Goal: Task Accomplishment & Management: Manage account settings

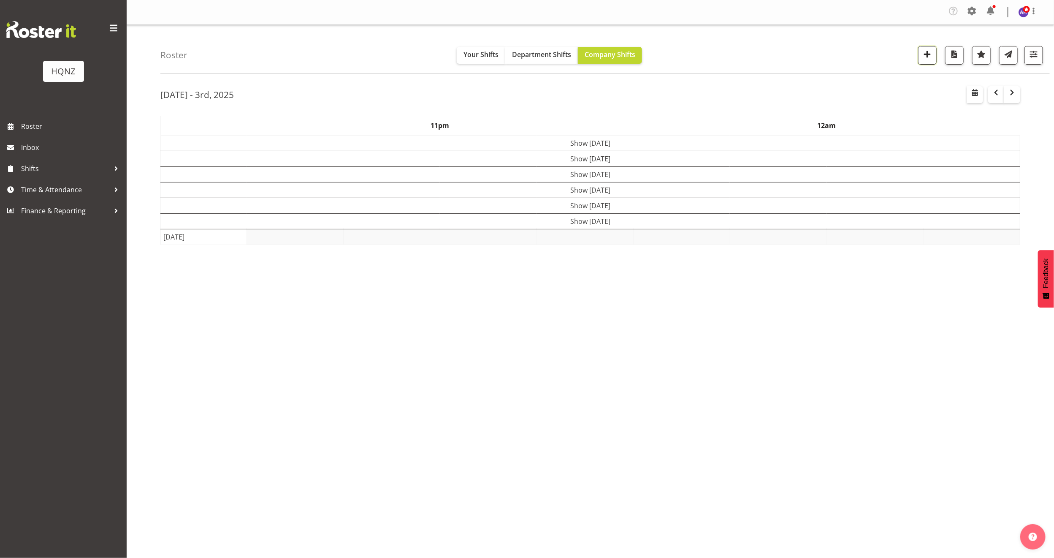
click at [927, 54] on span "button" at bounding box center [927, 54] width 11 height 11
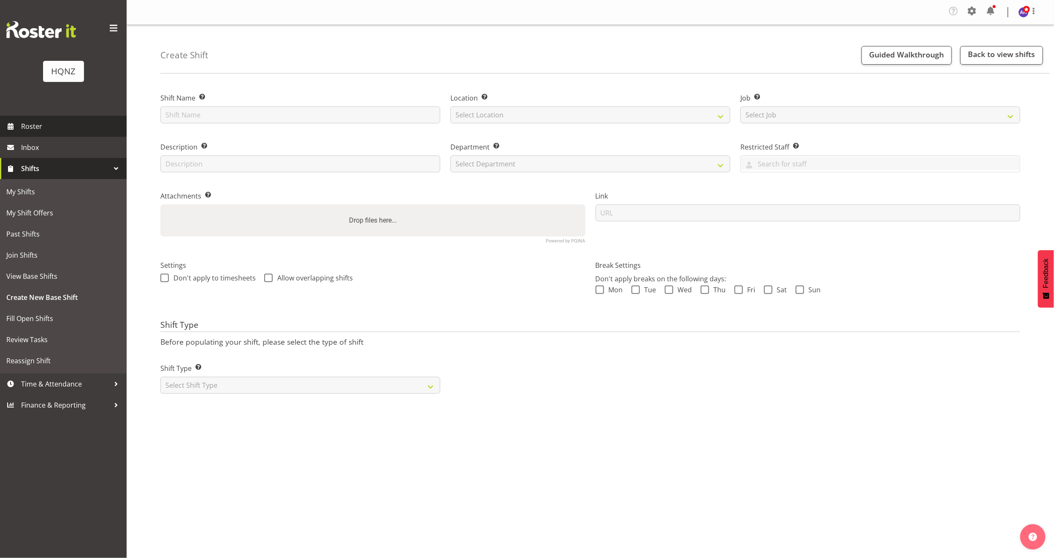
click at [37, 123] on span "Roster" at bounding box center [71, 126] width 101 height 13
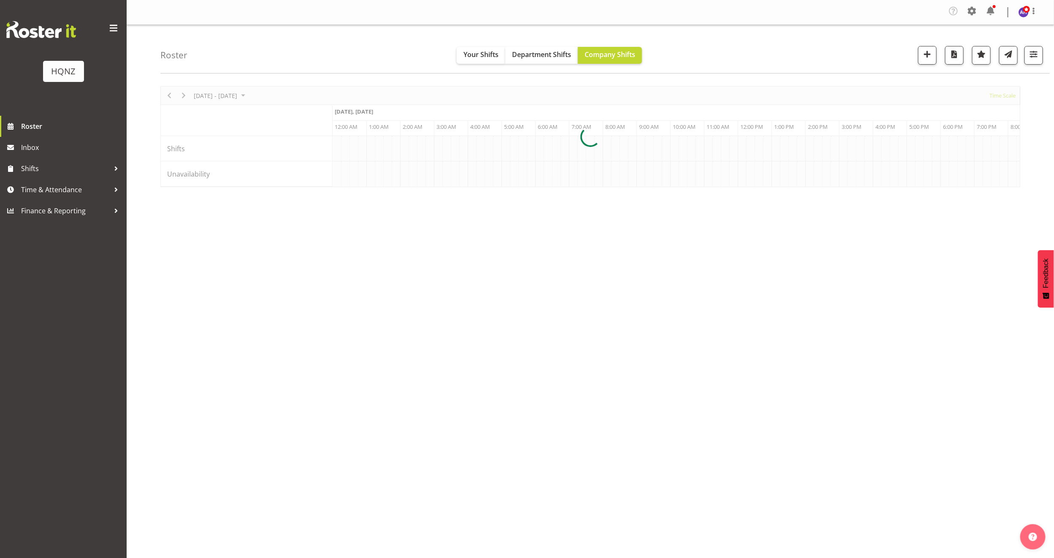
scroll to position [0, 4861]
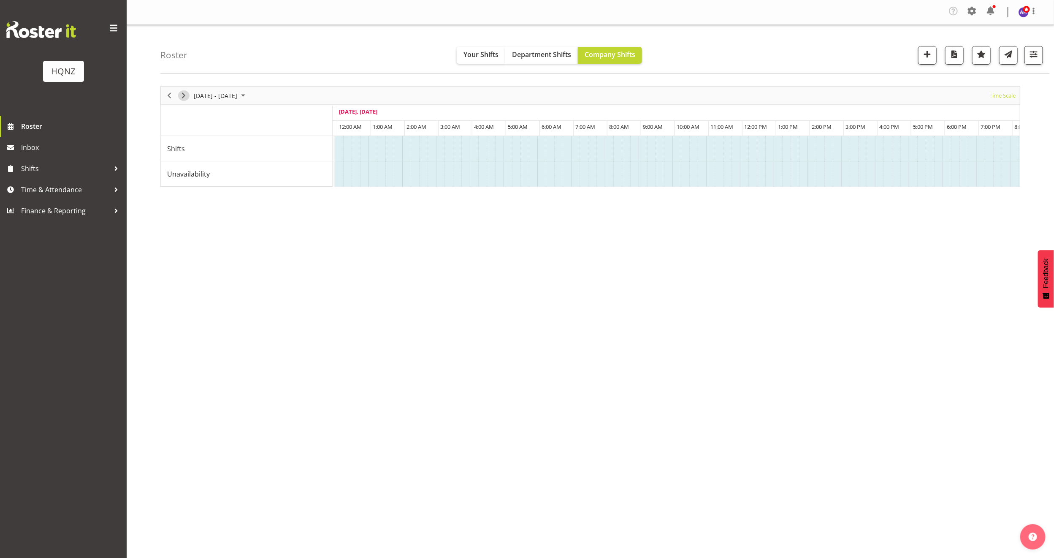
click at [186, 96] on span "Next" at bounding box center [184, 95] width 10 height 11
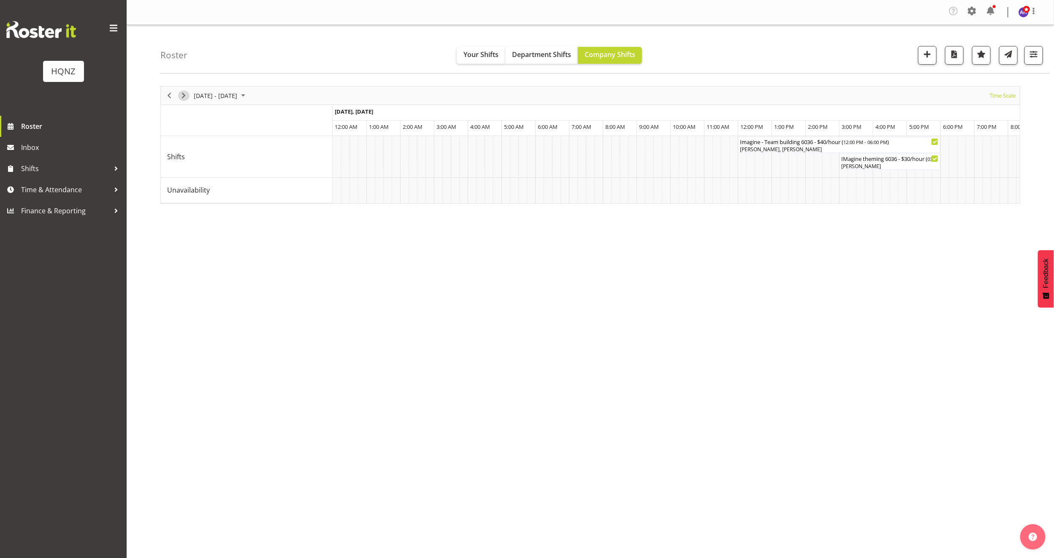
click at [186, 96] on span "Next" at bounding box center [184, 95] width 10 height 11
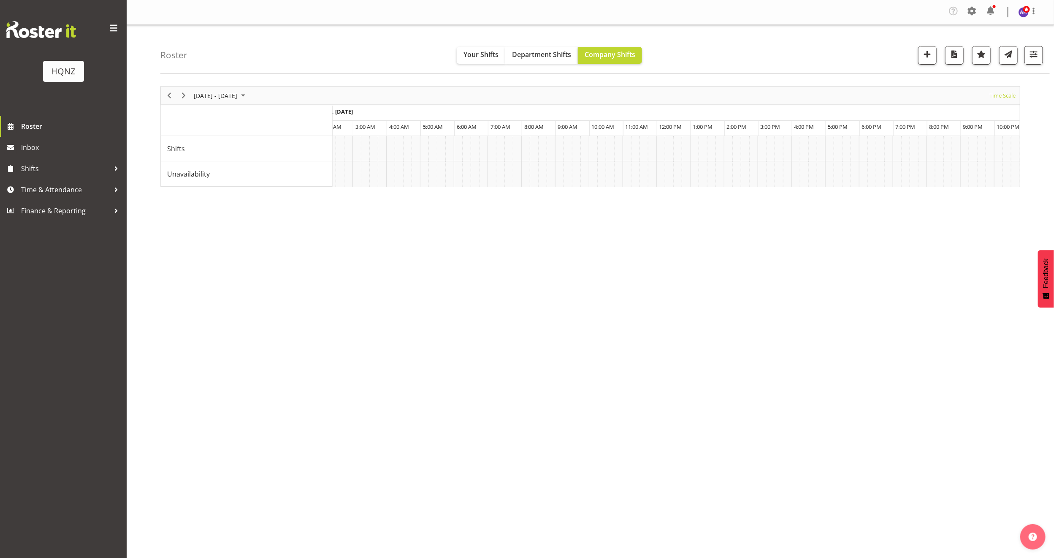
scroll to position [0, 919]
click at [976, 144] on div "Paramount Pack Down $30p/h ( 09:45 PM - 12:45 AM )" at bounding box center [975, 141] width 58 height 8
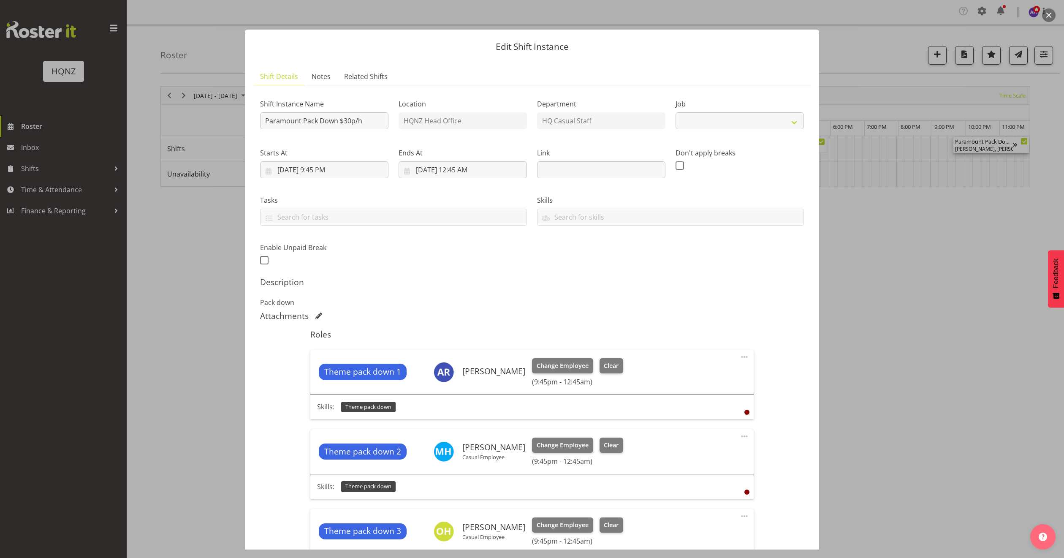
select select "10457"
click at [350, 122] on input "Paramount Pack Down $30p/h" at bounding box center [324, 120] width 128 height 17
type input "Paramount Pack Down $40p/h"
click at [358, 168] on input "9/17/2025, 9:45 PM" at bounding box center [324, 169] width 128 height 17
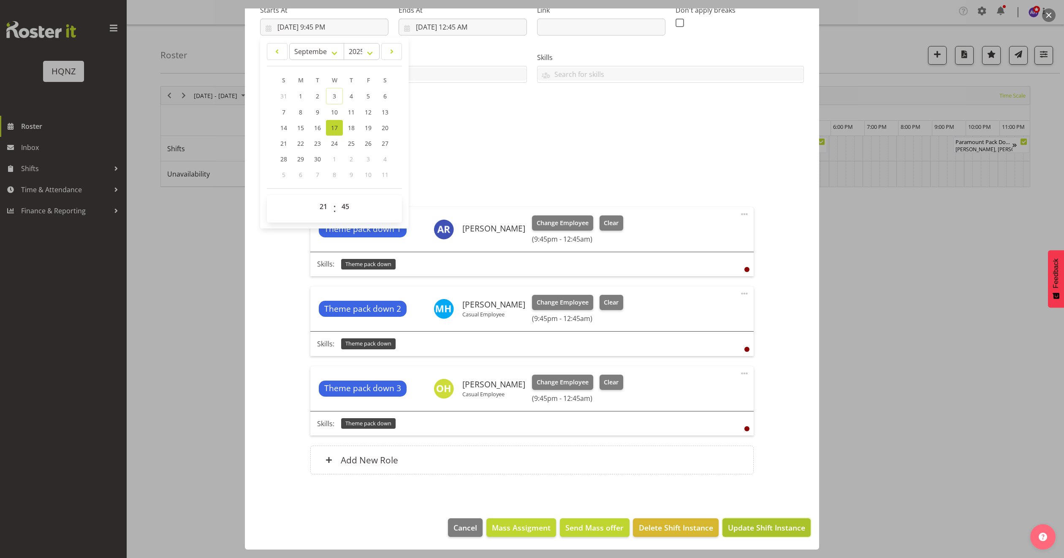
click at [753, 529] on span "Update Shift Instance" at bounding box center [766, 527] width 77 height 11
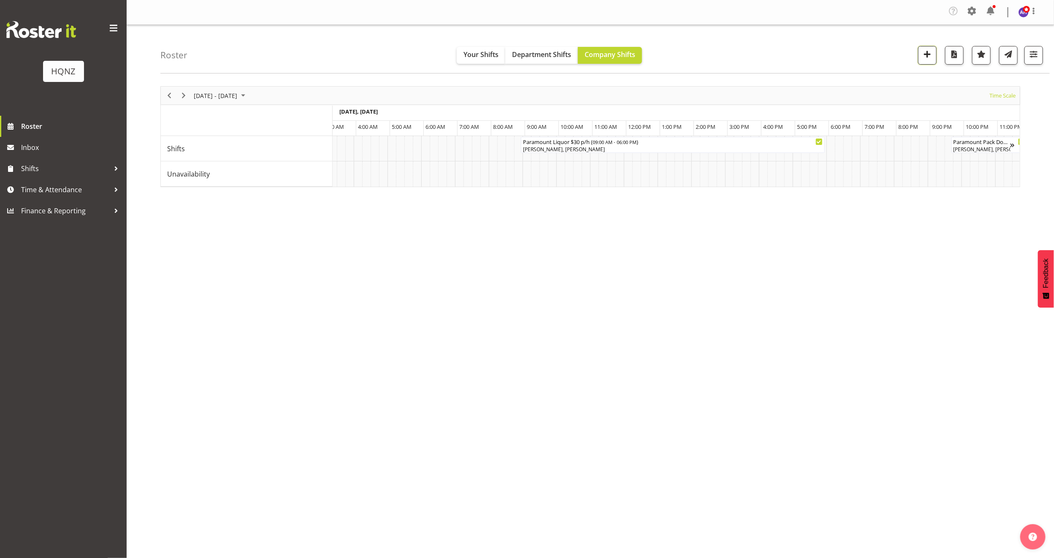
click at [927, 55] on span "button" at bounding box center [927, 54] width 11 height 11
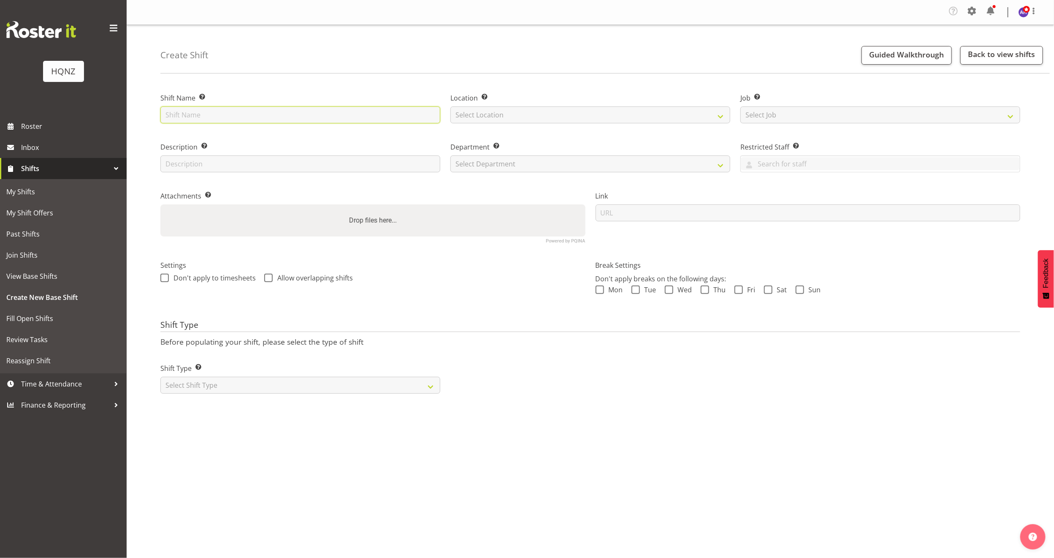
click at [367, 120] on input "text" at bounding box center [300, 114] width 280 height 17
drag, startPoint x: 230, startPoint y: 115, endPoint x: 219, endPoint y: 117, distance: 11.5
click at [219, 117] on input "[GEOGRAPHIC_DATA] Evnet Set Up" at bounding box center [300, 114] width 280 height 17
type input "[GEOGRAPHIC_DATA] Event Set Up"
click at [530, 118] on select "Select Location [GEOGRAPHIC_DATA] Head Office" at bounding box center [590, 114] width 280 height 17
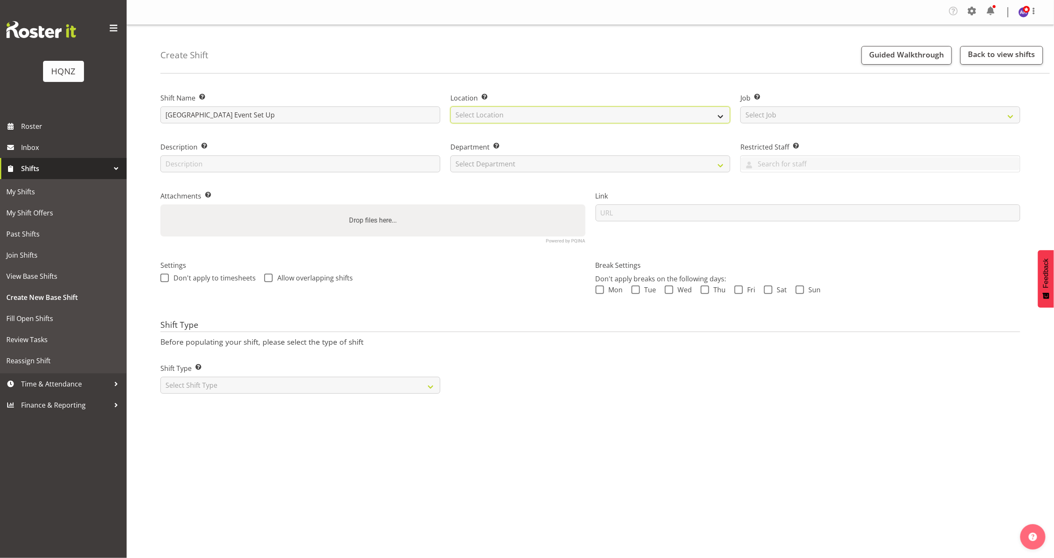
select select "129"
click at [450, 106] on select "Select Location [GEOGRAPHIC_DATA] Head Office" at bounding box center [590, 114] width 280 height 17
click at [290, 161] on input "text" at bounding box center [300, 163] width 280 height 17
type input "Theme"
click at [498, 163] on select "Select Department HQ Casual Staff" at bounding box center [590, 163] width 280 height 17
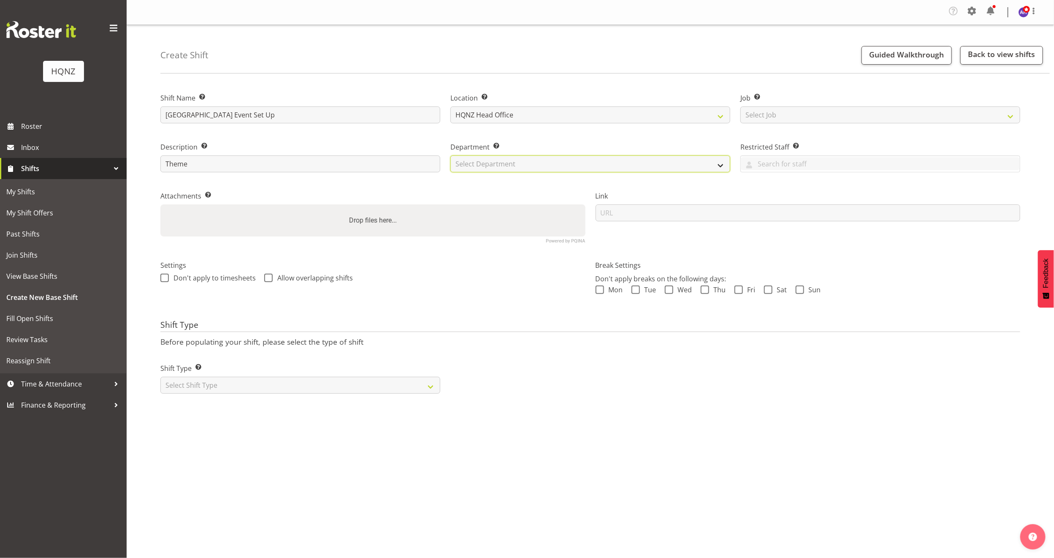
select select "127"
click at [450, 155] on select "Select Department HQ Casual Staff" at bounding box center [590, 163] width 280 height 17
click at [794, 118] on select "Select Job Create new job Auto Super Shoppes Buddle Findlay Carsales [GEOGRAPHI…" at bounding box center [880, 114] width 280 height 17
select select "10457"
click at [740, 106] on select "Select Job Create new job Auto Super Shoppes Buddle Findlay Carsales [GEOGRAPHI…" at bounding box center [880, 114] width 280 height 17
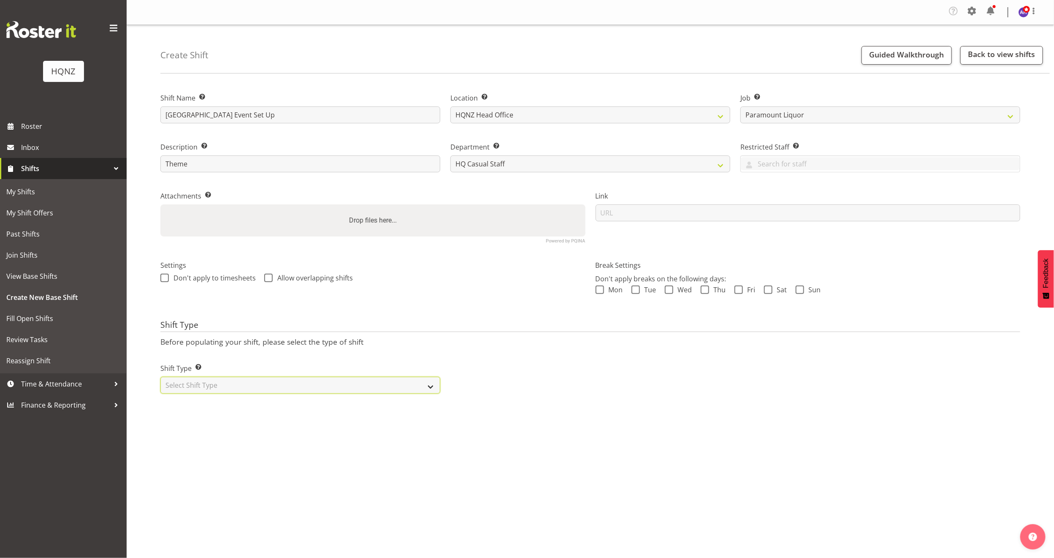
click at [222, 385] on select "Select Shift Type One Off Shift Recurring Shift Rotating Shift" at bounding box center [300, 385] width 280 height 17
select select "one_off"
click at [160, 377] on select "Select Shift Type One Off Shift Recurring Shift Rotating Shift" at bounding box center [300, 385] width 280 height 17
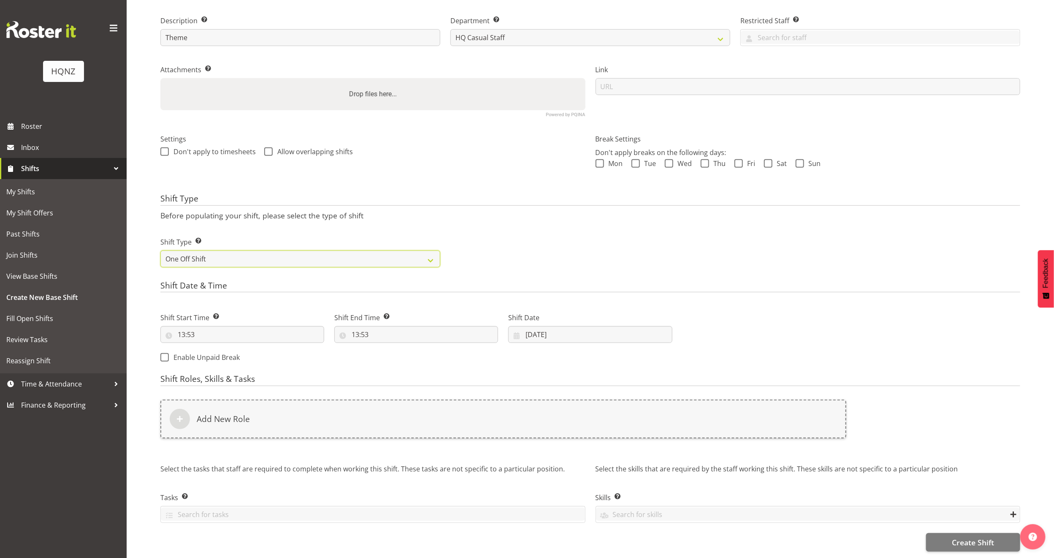
scroll to position [137, 0]
click at [167, 326] on input "13:53" at bounding box center [242, 334] width 164 height 17
click at [212, 348] on select "00 01 02 03 04 05 06 07 08 09 10 11 12 13 14 15 16 17 18 19 20 21 22 23" at bounding box center [218, 356] width 19 height 17
select select "9"
click at [209, 348] on select "00 01 02 03 04 05 06 07 08 09 10 11 12 13 14 15 16 17 18 19 20 21 22 23" at bounding box center [218, 356] width 19 height 17
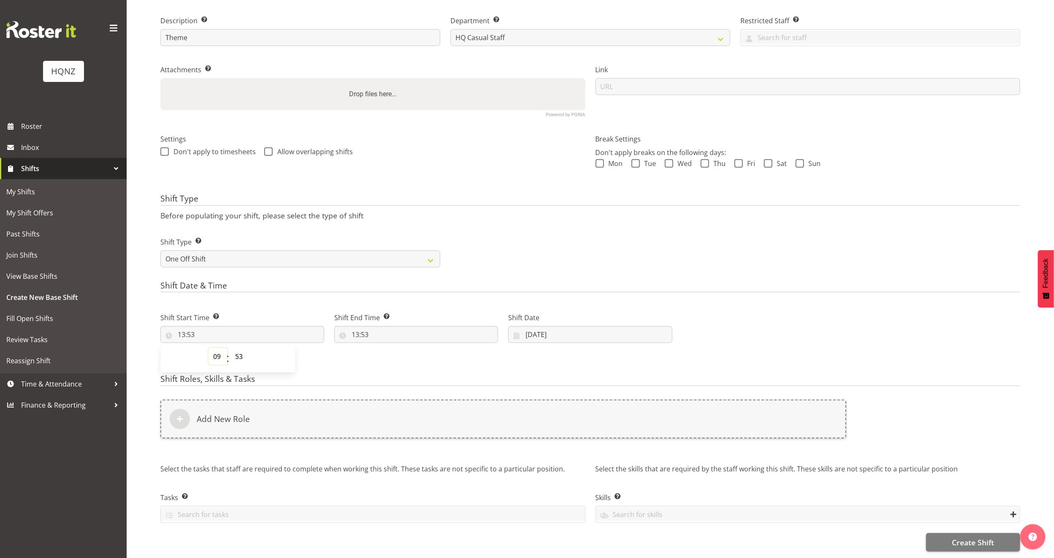
type input "09:53"
click at [242, 348] on select "00 01 02 03 04 05 06 07 08 09 10 11 12 13 14 15 16 17 18 19 20 21 22 23 24 25 2…" at bounding box center [239, 356] width 19 height 17
select select "0"
click at [230, 348] on select "00 01 02 03 04 05 06 07 08 09 10 11 12 13 14 15 16 17 18 19 20 21 22 23 24 25 2…" at bounding box center [239, 356] width 19 height 17
type input "09:00"
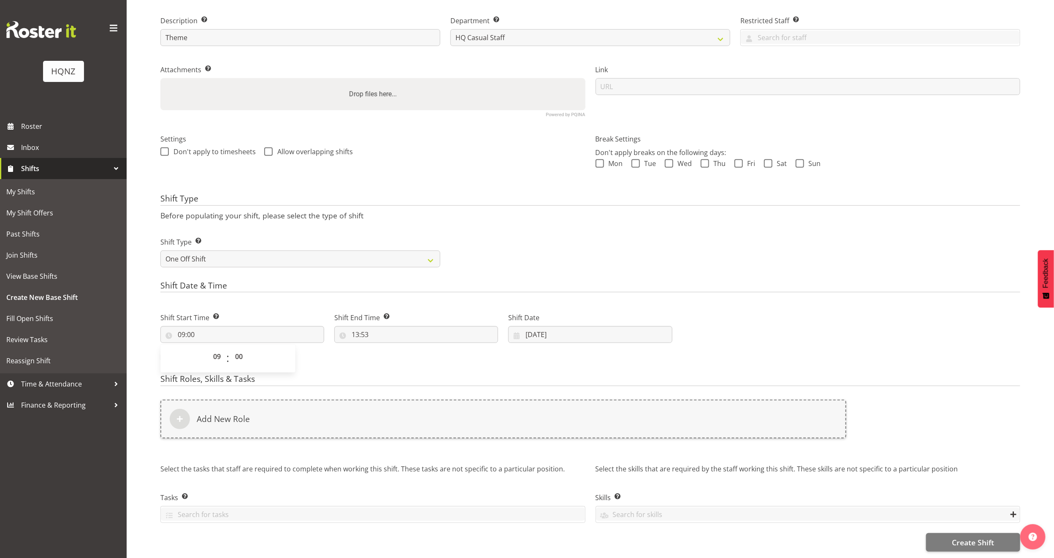
click at [347, 361] on form "Shift Name Enter a name for the shift (e.g. Day Shift). [GEOGRAPHIC_DATA] Event…" at bounding box center [590, 253] width 860 height 596
